Goal: Transaction & Acquisition: Purchase product/service

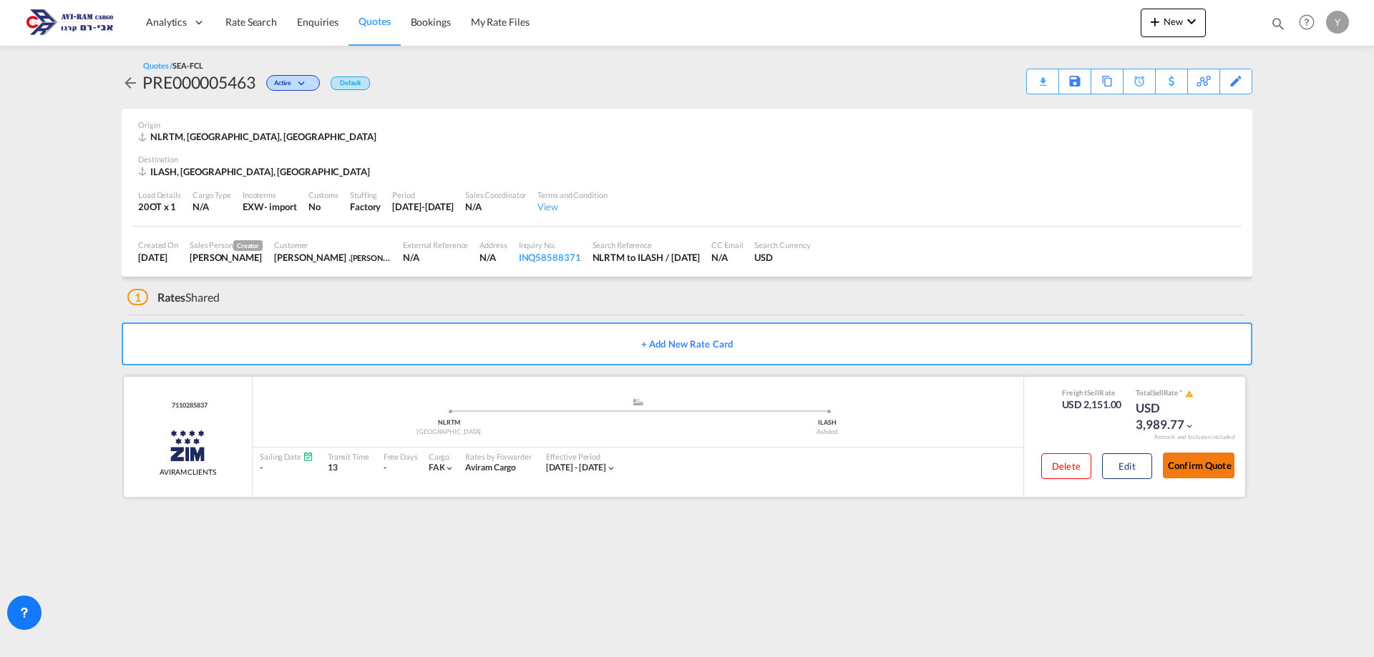
click at [1198, 464] on button "Confirm Quote" at bounding box center [1199, 466] width 72 height 26
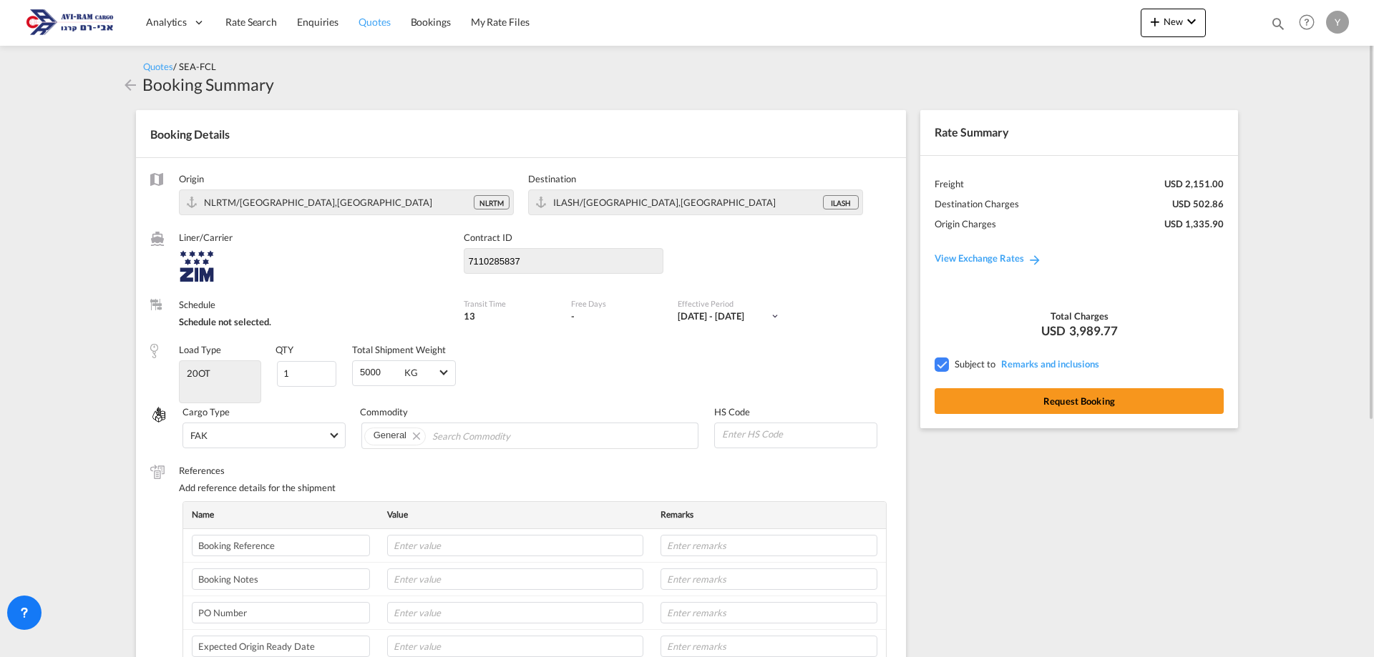
click at [386, 23] on span "Quotes" at bounding box center [373, 22] width 31 height 12
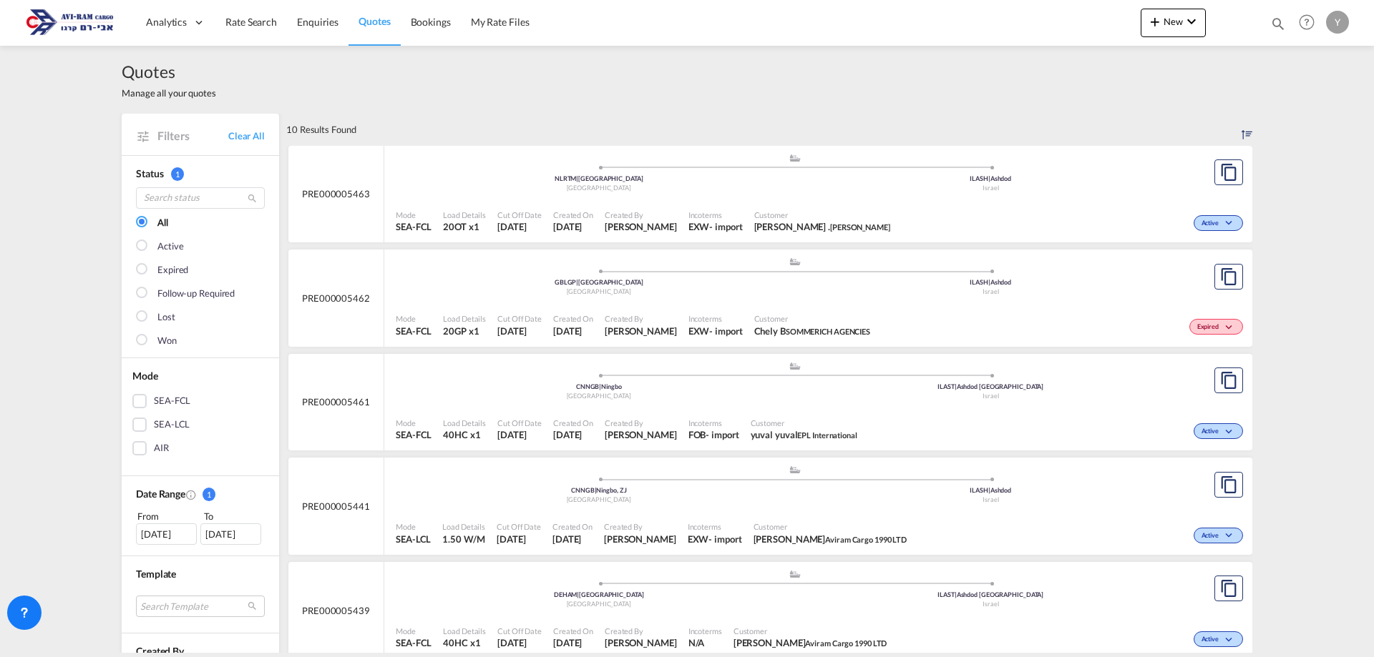
click at [785, 196] on div ".a{fill:#aaa8ad;} .a{fill:#aaa8ad;} CNNGB | Ningbo China ILAST | Ashdod Southpo…" at bounding box center [795, 174] width 798 height 43
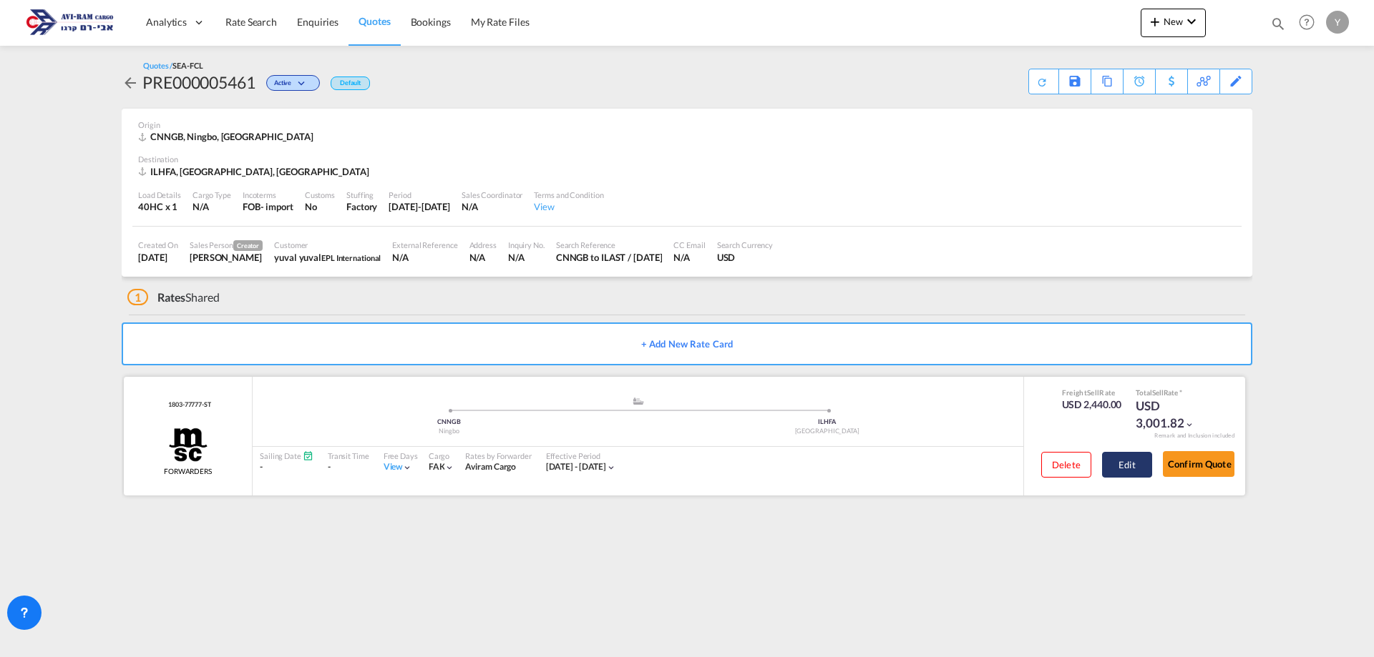
click at [1137, 460] on button "Edit" at bounding box center [1127, 465] width 50 height 26
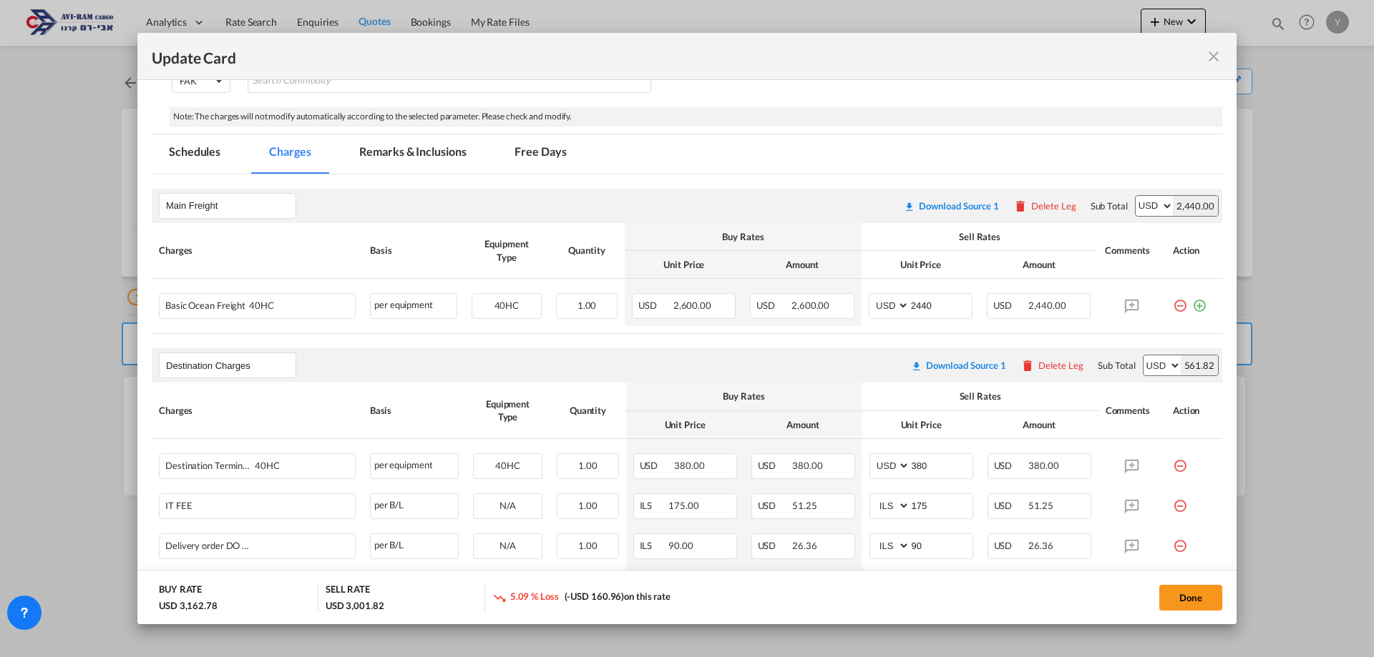
scroll to position [256, 0]
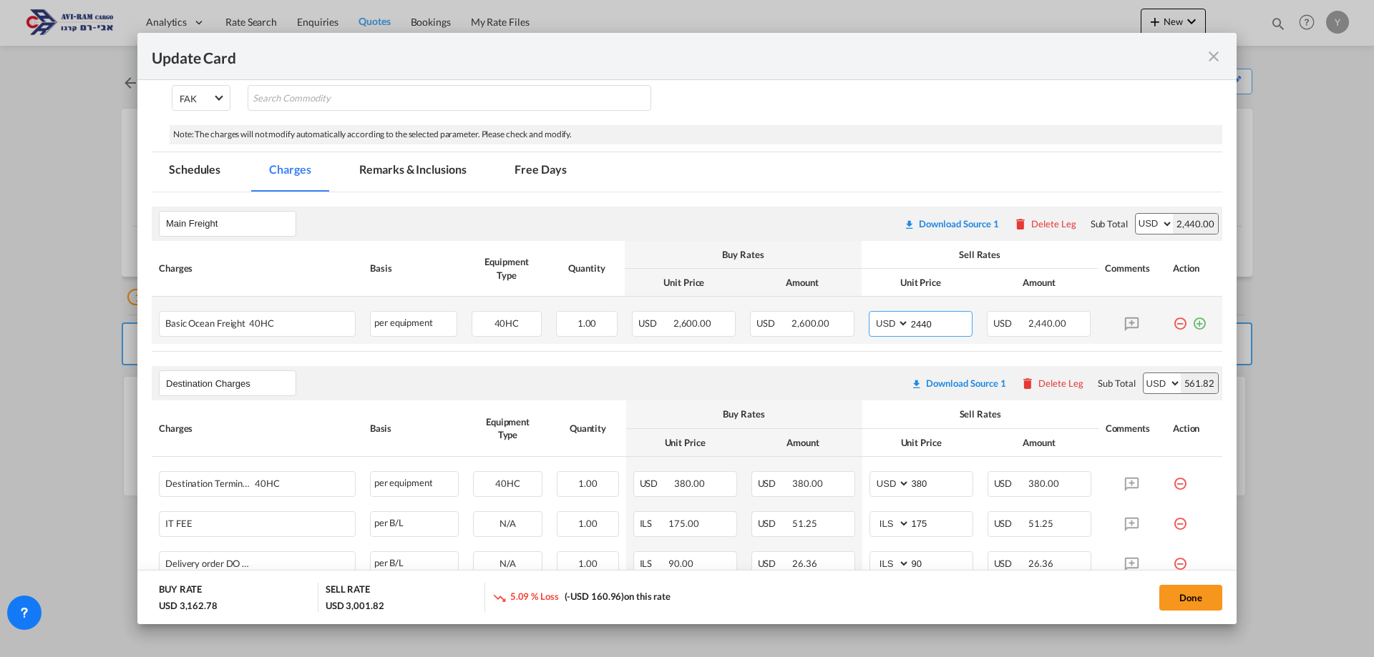
drag, startPoint x: 926, startPoint y: 324, endPoint x: 910, endPoint y: 326, distance: 16.5
click at [910, 326] on input "2440" at bounding box center [940, 322] width 62 height 21
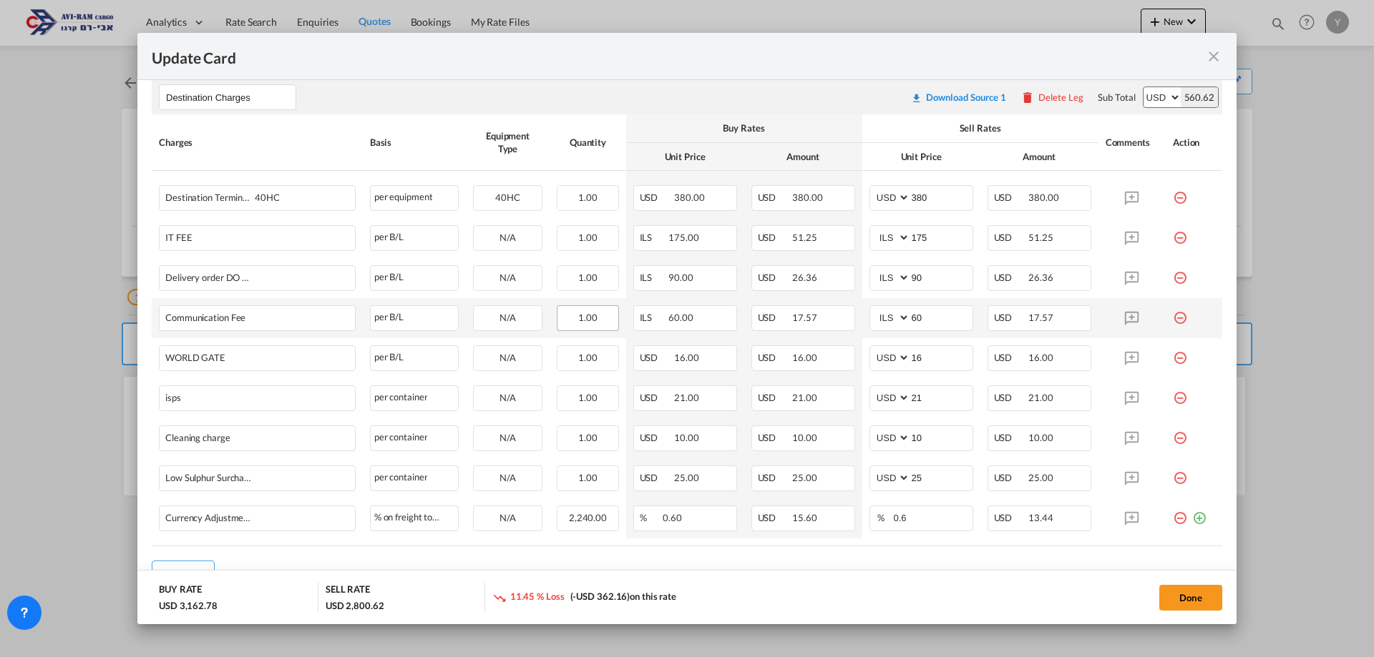
scroll to position [614, 0]
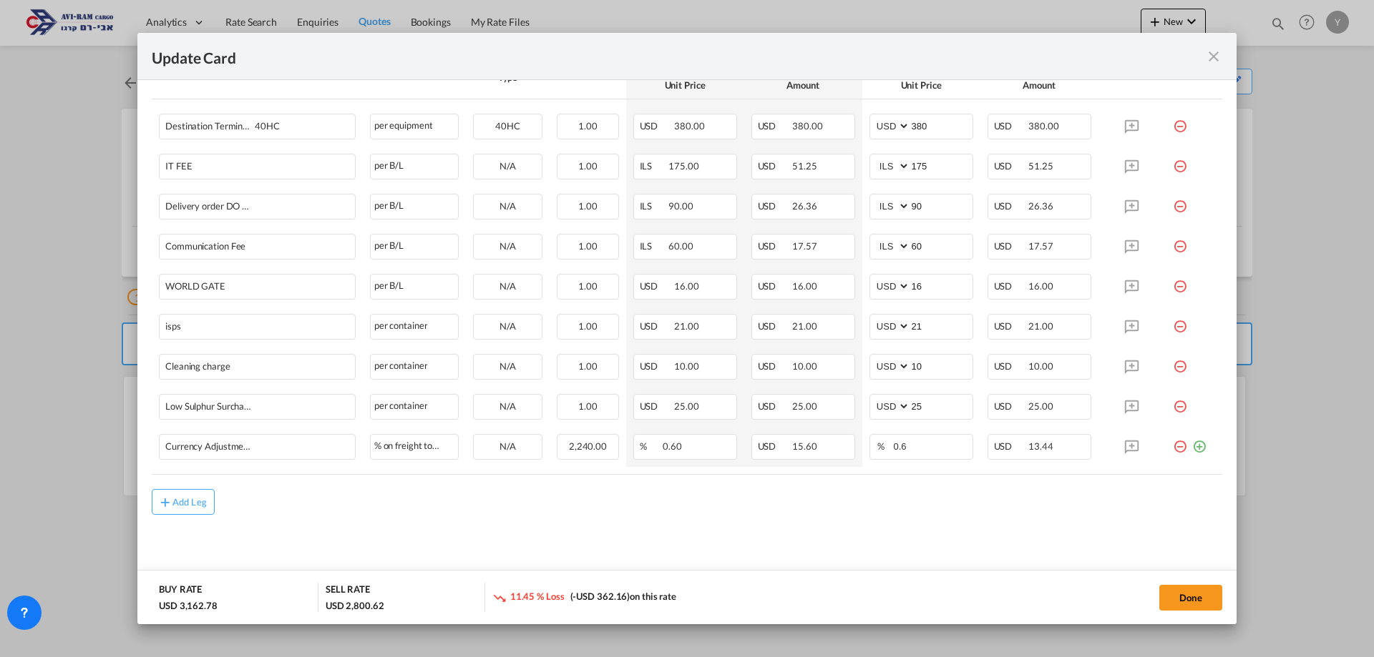
type input "2240"
